Goal: Communication & Community: Answer question/provide support

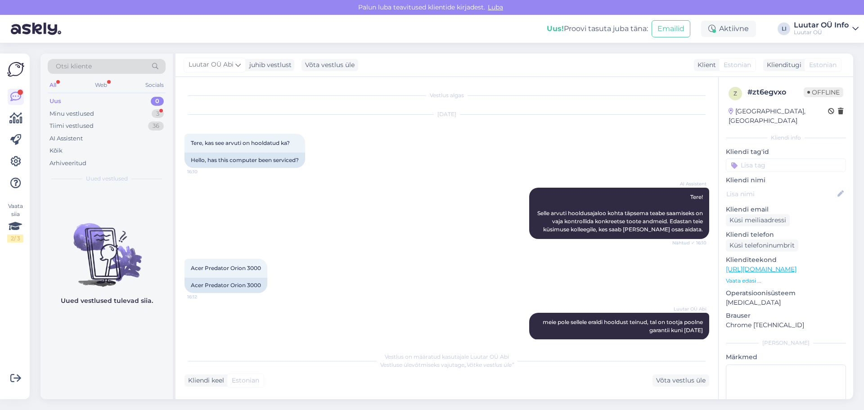
scroll to position [181, 0]
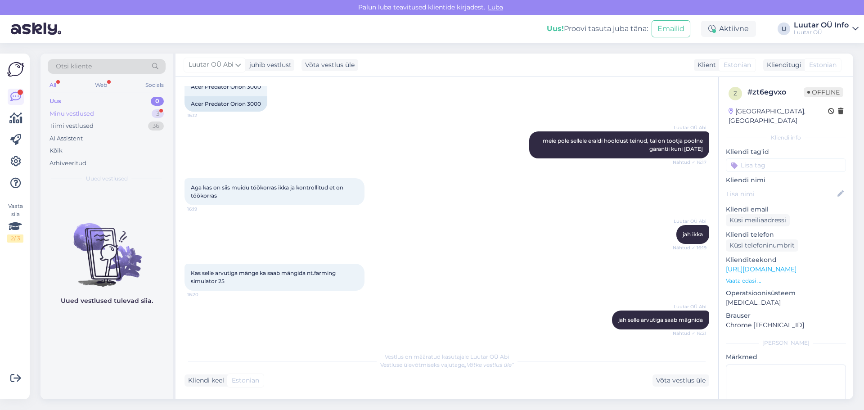
click at [126, 109] on div "Minu vestlused 3" at bounding box center [107, 114] width 118 height 13
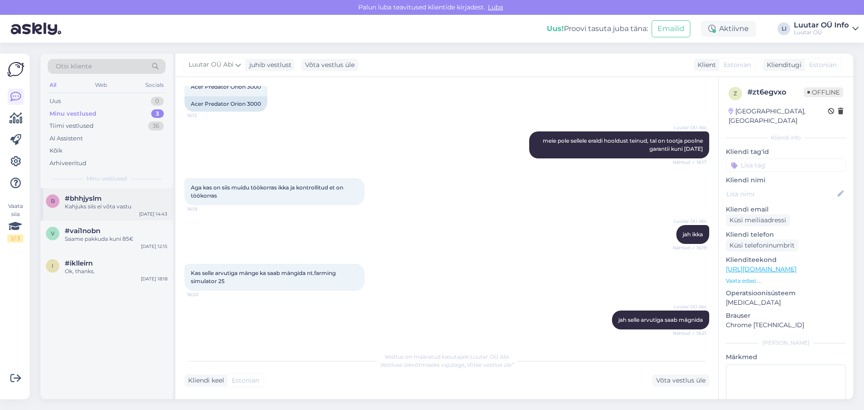
click at [132, 210] on div "Kahjuks siis ei võta vastu" at bounding box center [116, 207] width 103 height 8
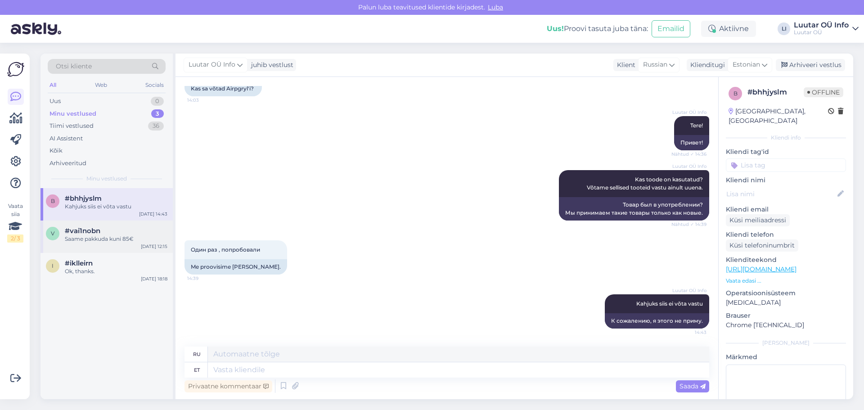
click at [128, 234] on div "#vai1nobn" at bounding box center [116, 231] width 103 height 8
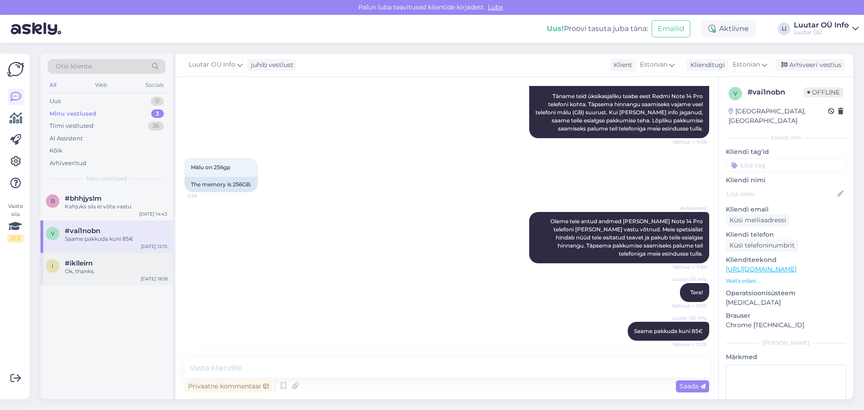
click at [112, 276] on div "i #iklleirn Ok, thanks. [DATE] 18:18" at bounding box center [107, 269] width 132 height 32
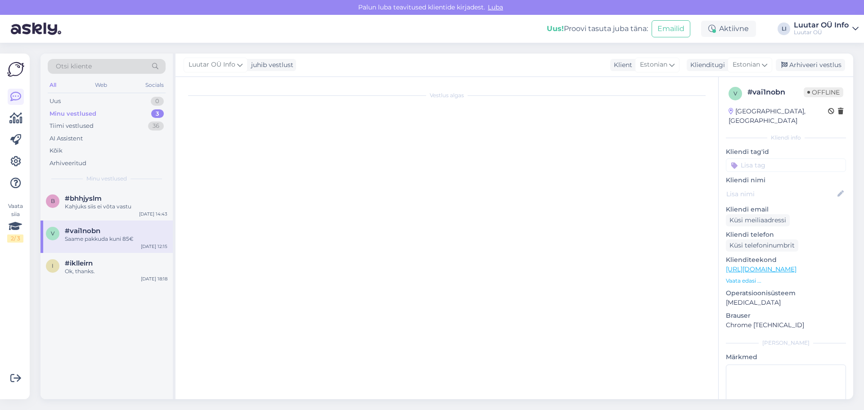
scroll to position [616, 0]
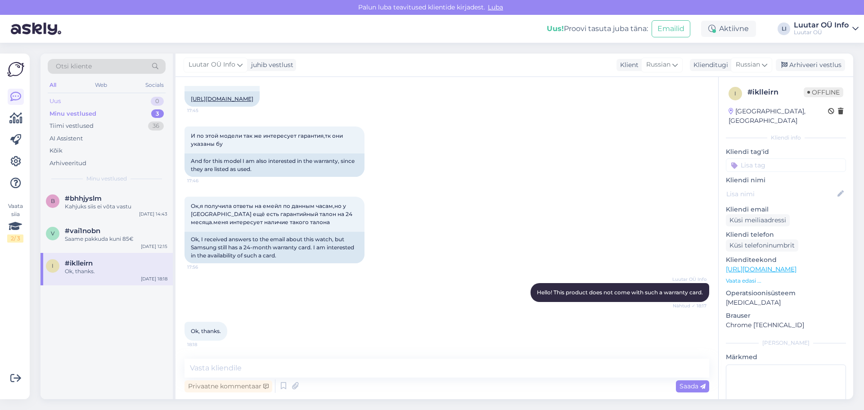
click at [113, 99] on div "Uus 0" at bounding box center [107, 101] width 118 height 13
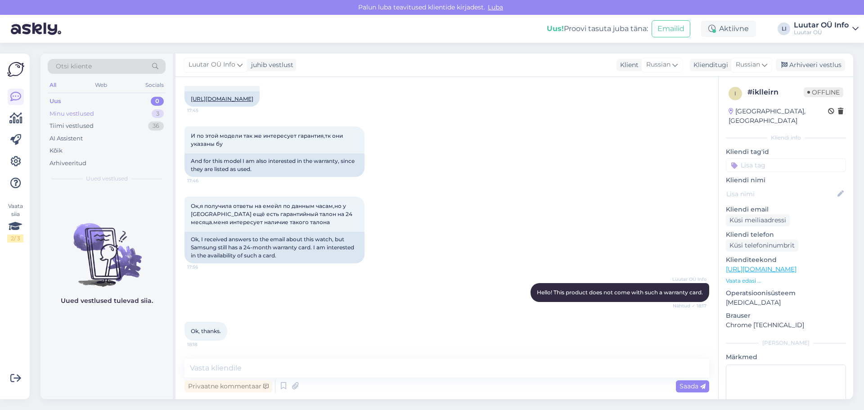
click at [93, 111] on div "Minu vestlused" at bounding box center [72, 113] width 45 height 9
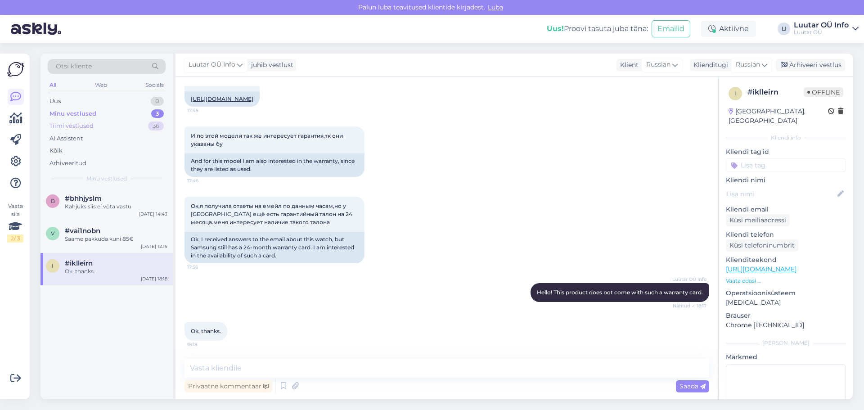
click at [105, 130] on div "Tiimi vestlused 36" at bounding box center [107, 126] width 118 height 13
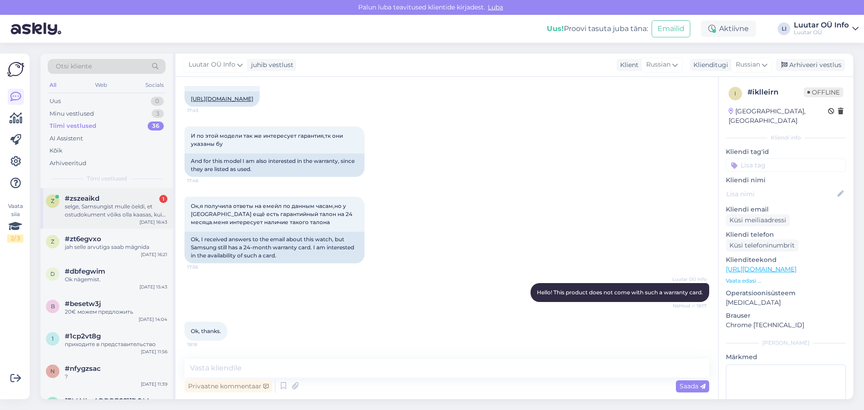
click at [106, 200] on div "#zszeaikd 1" at bounding box center [116, 198] width 103 height 8
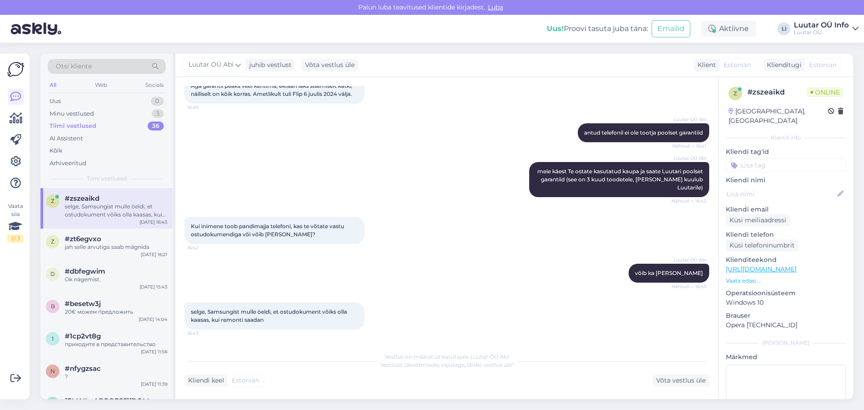
scroll to position [576, 0]
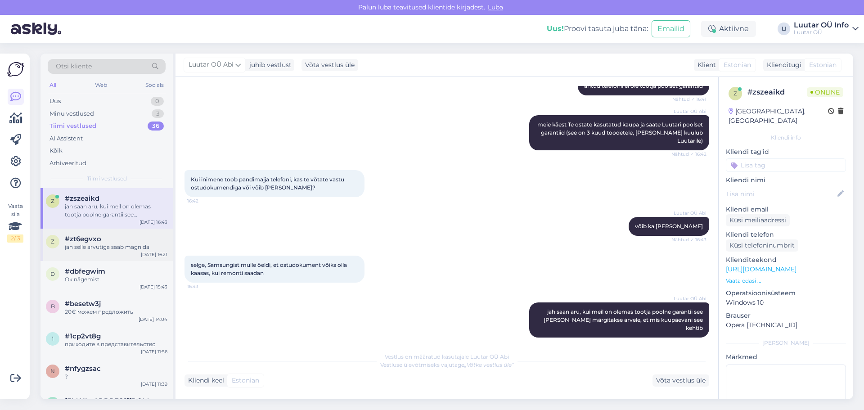
click at [117, 239] on div "#zt6egvxo" at bounding box center [116, 239] width 103 height 8
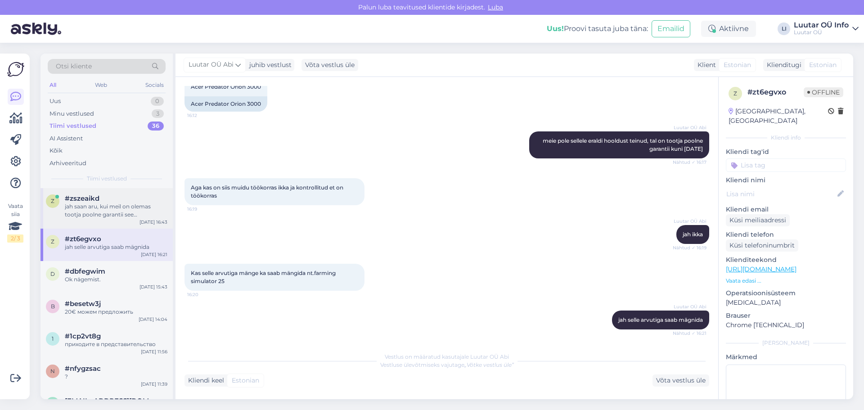
click at [117, 212] on div "jah saan aru, kui meil on olemas tootja poolne garantii see [PERSON_NAME] märgi…" at bounding box center [116, 211] width 103 height 16
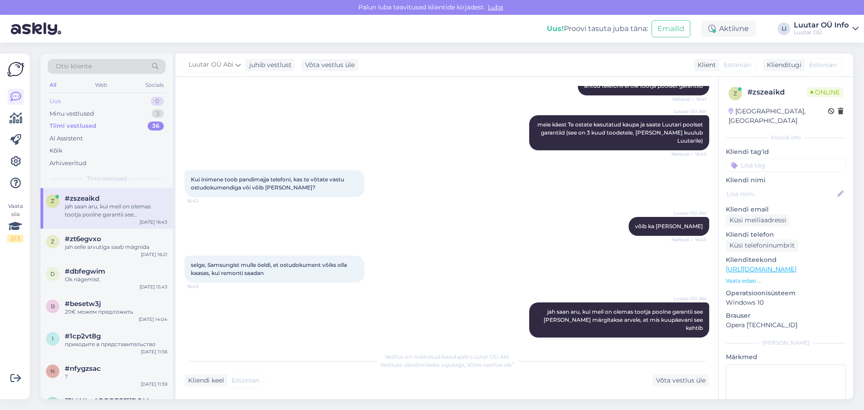
click at [93, 104] on div "Uus 0" at bounding box center [107, 101] width 118 height 13
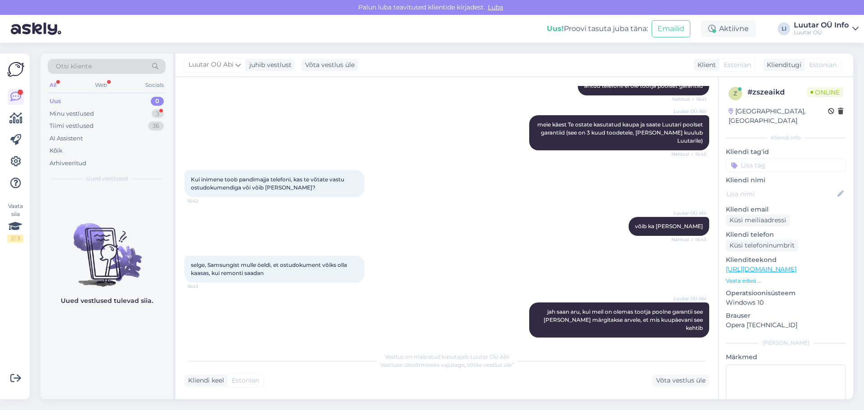
scroll to position [817, 0]
